Goal: Task Accomplishment & Management: Manage account settings

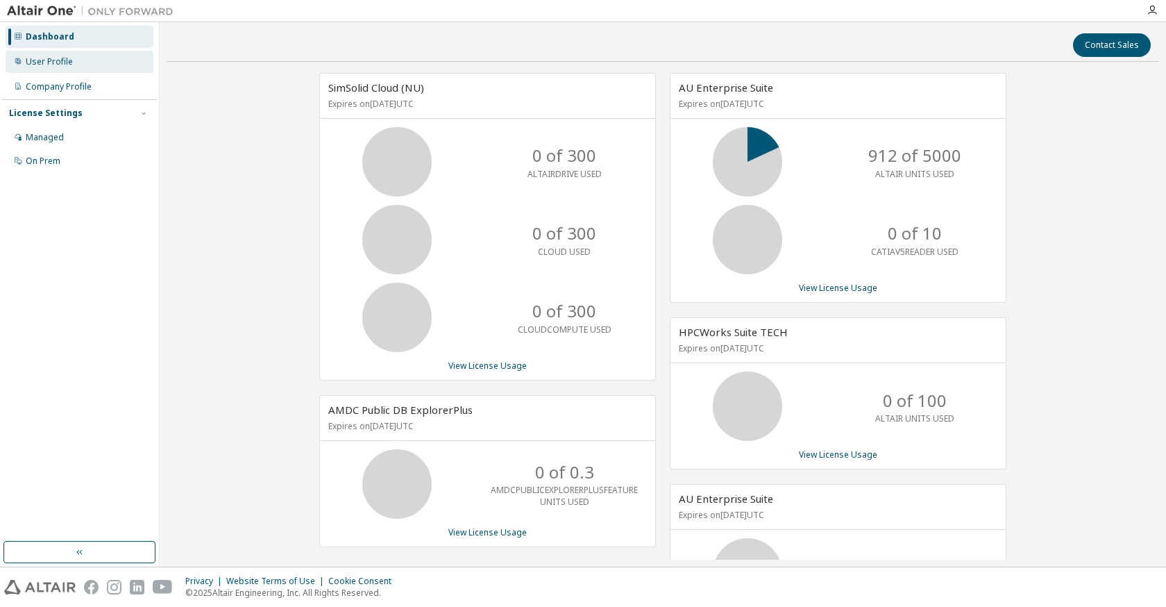
click at [46, 62] on div "User Profile" at bounding box center [49, 61] width 47 height 11
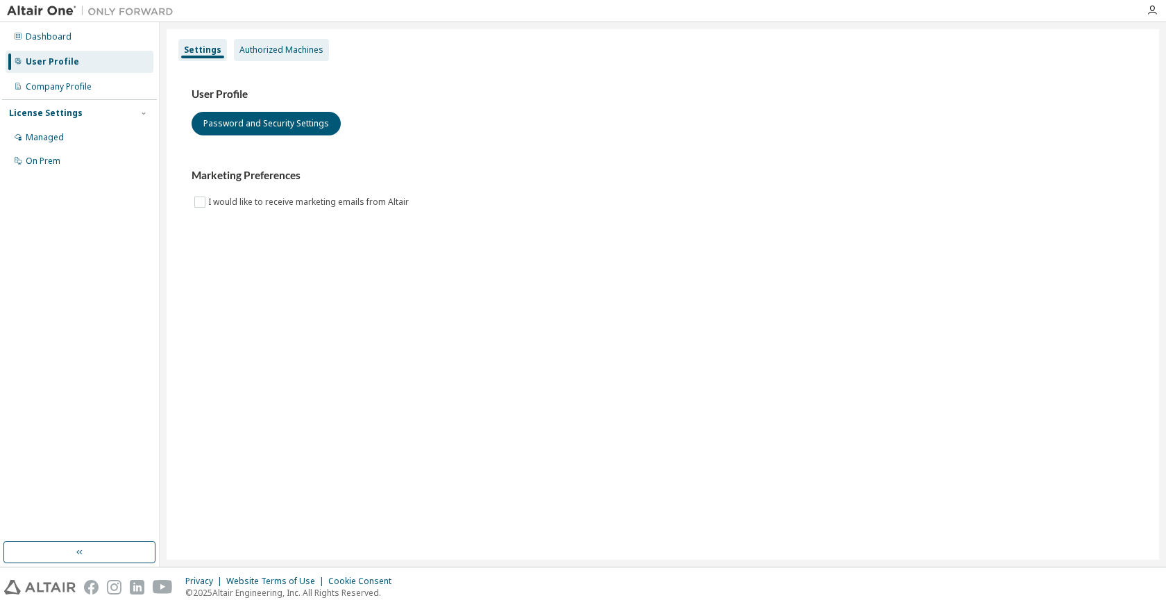
click at [272, 49] on div "Authorized Machines" at bounding box center [281, 49] width 84 height 11
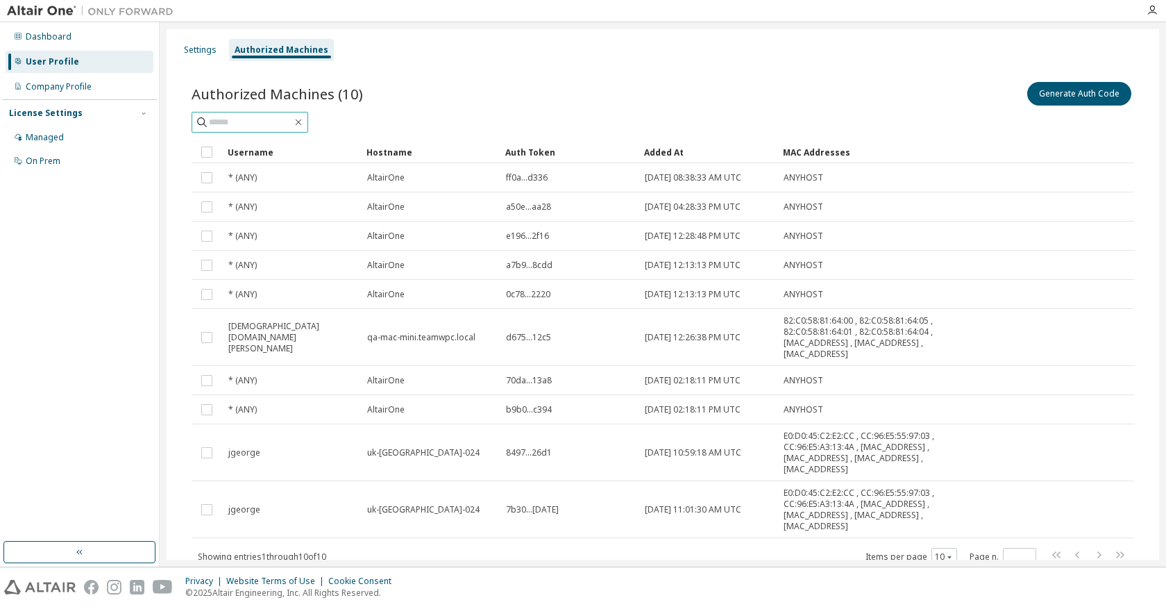
click at [253, 118] on input "text" at bounding box center [250, 122] width 83 height 14
type input "***"
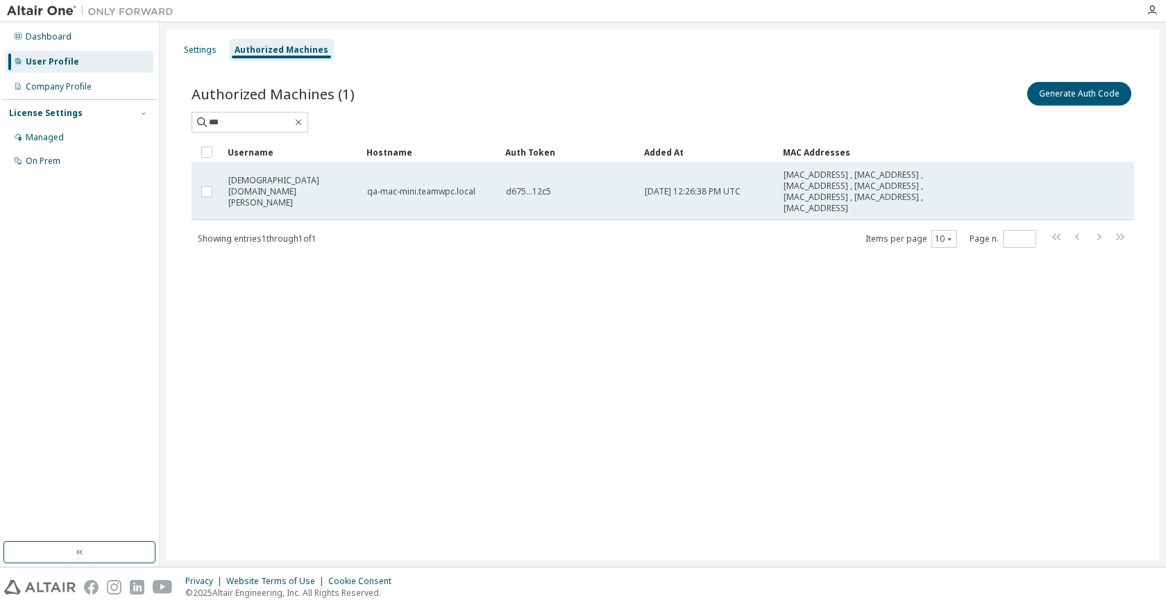
click at [196, 189] on td at bounding box center [207, 191] width 31 height 57
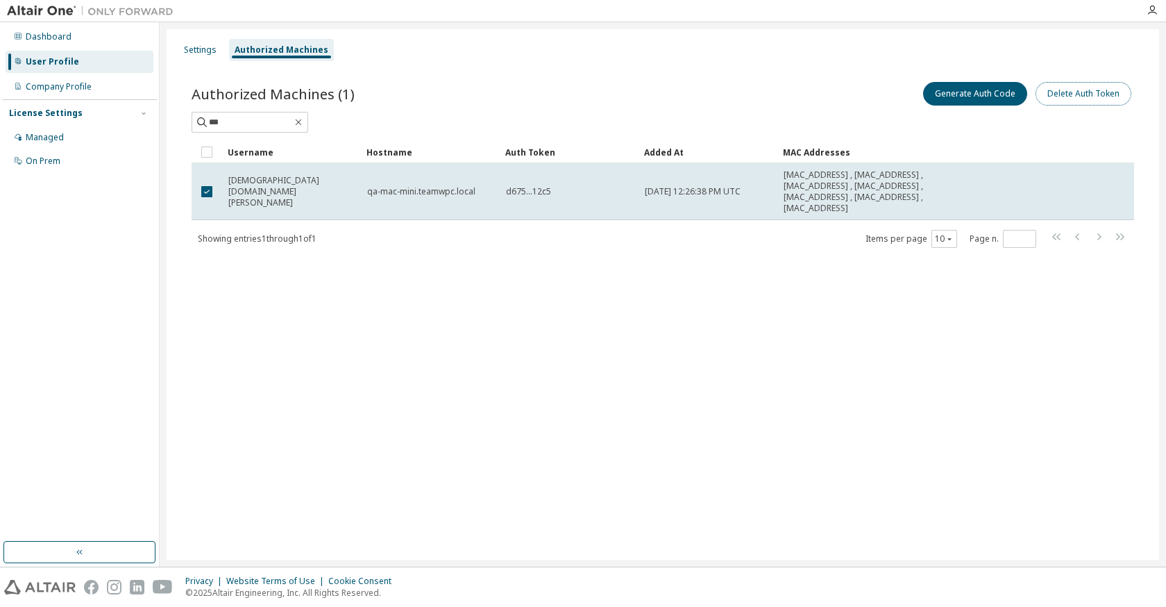
click at [1081, 101] on button "Delete Auth Token" at bounding box center [1084, 94] width 96 height 24
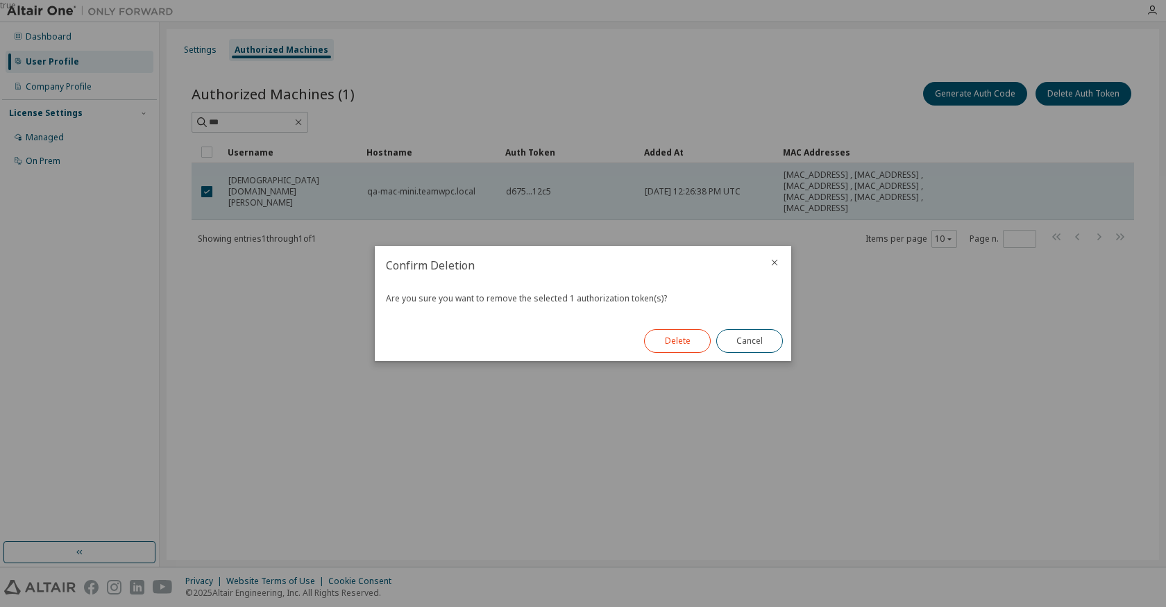
click at [662, 349] on button "Delete" at bounding box center [677, 341] width 67 height 24
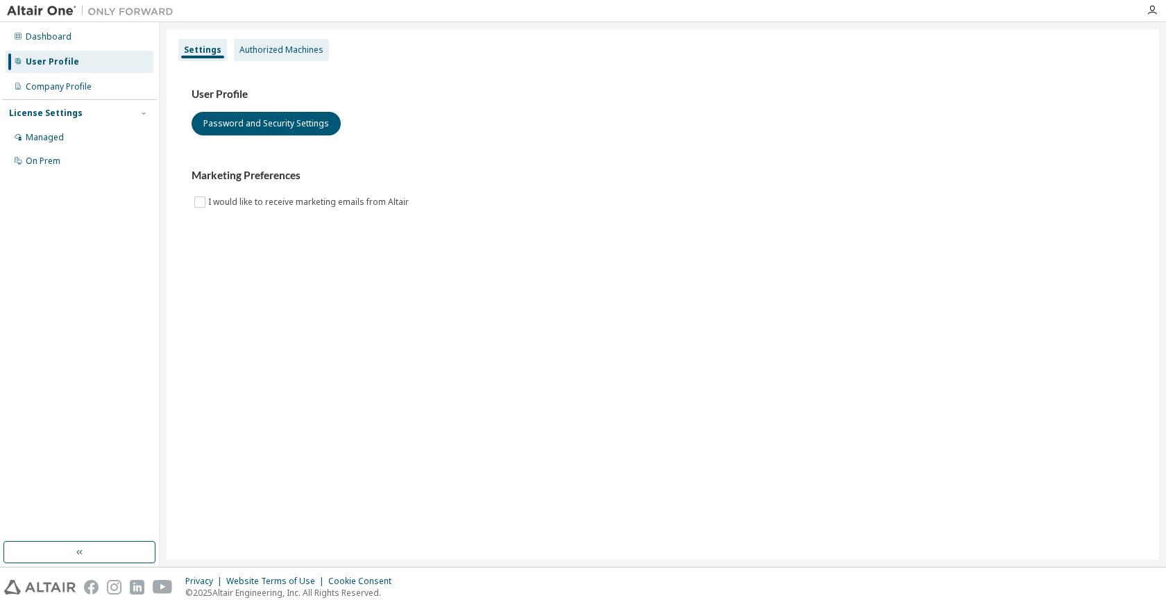
click at [278, 53] on div "Authorized Machines" at bounding box center [281, 49] width 84 height 11
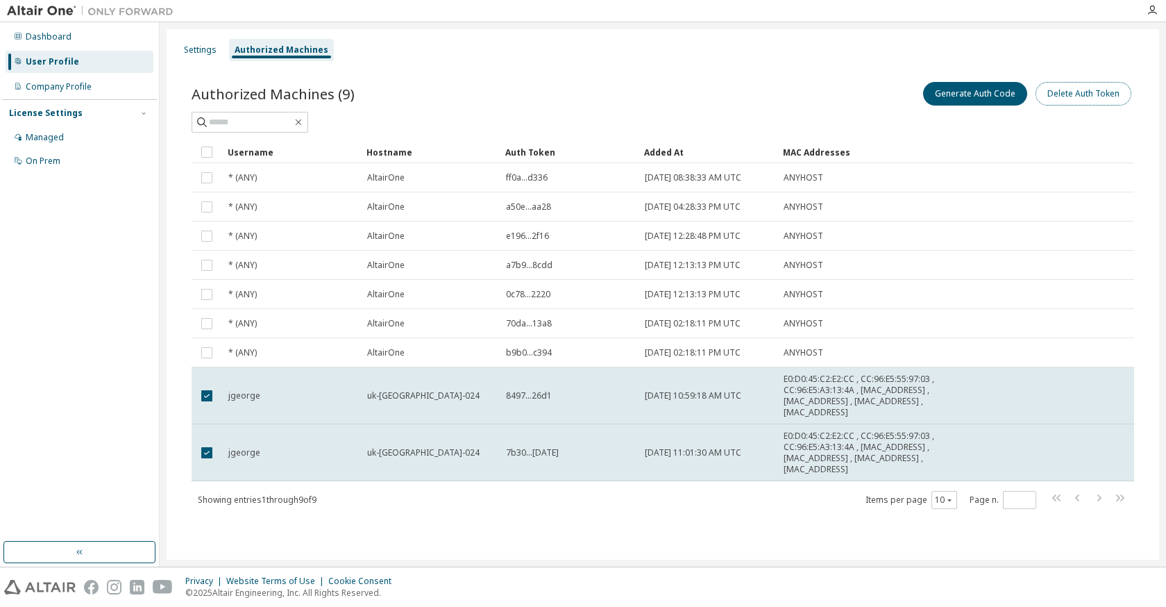
click at [1083, 90] on button "Delete Auth Token" at bounding box center [1084, 94] width 96 height 24
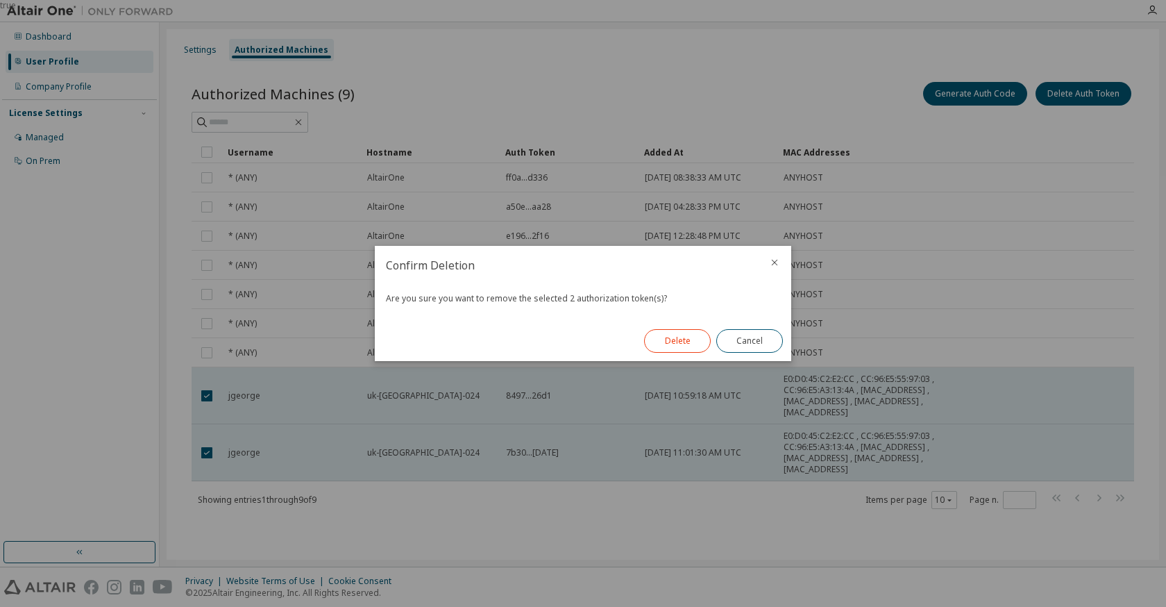
click at [675, 349] on button "Delete" at bounding box center [677, 341] width 67 height 24
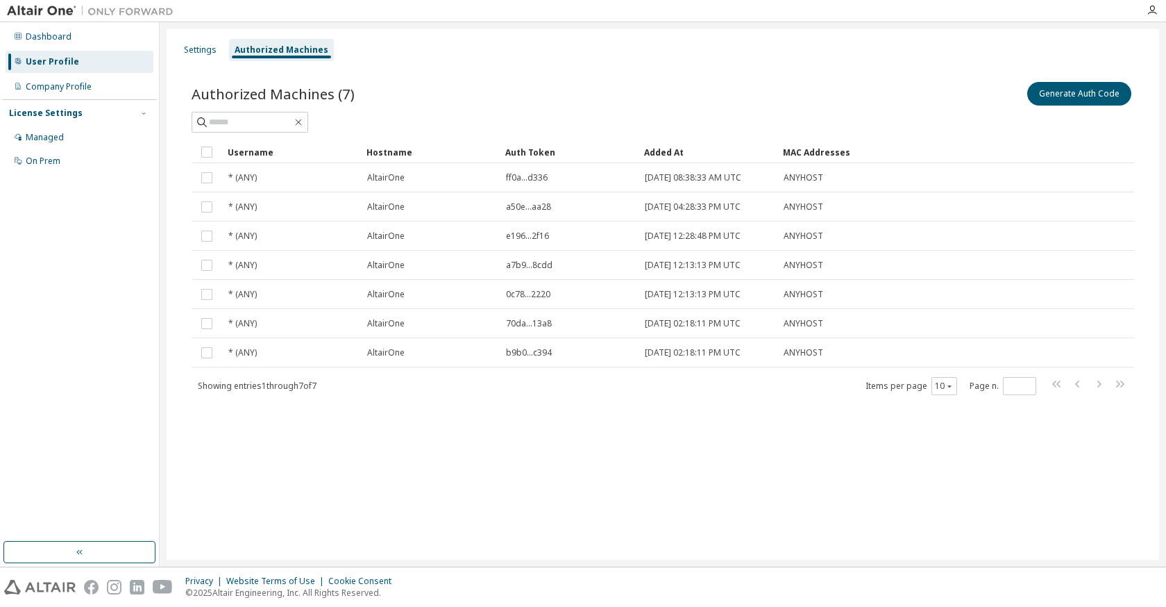
click at [604, 465] on div "Settings Authorized Machines Authorized Machines (7) Generate Auth Code Clear L…" at bounding box center [663, 294] width 993 height 530
